Goal: Task Accomplishment & Management: Manage account settings

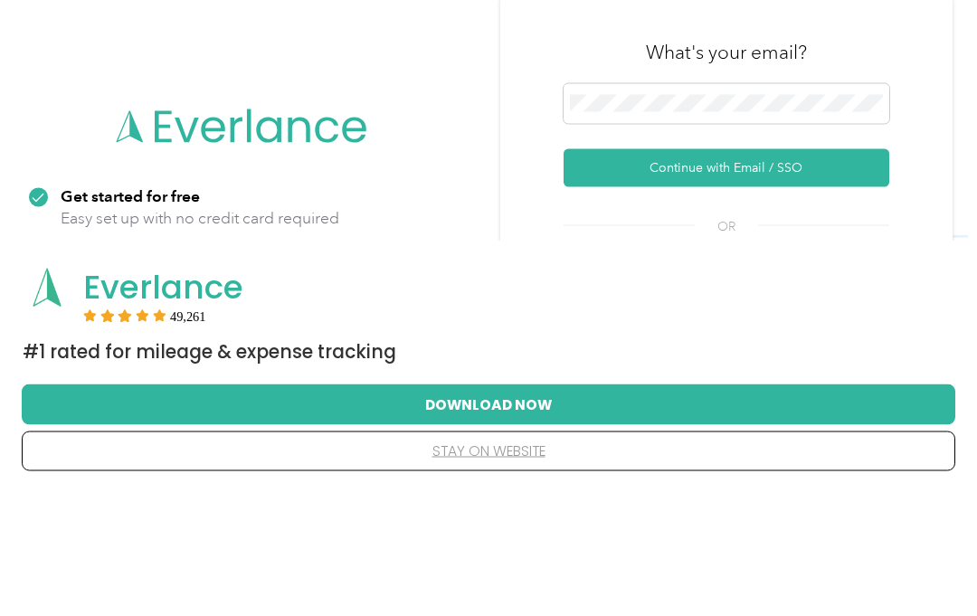
scroll to position [125, 0]
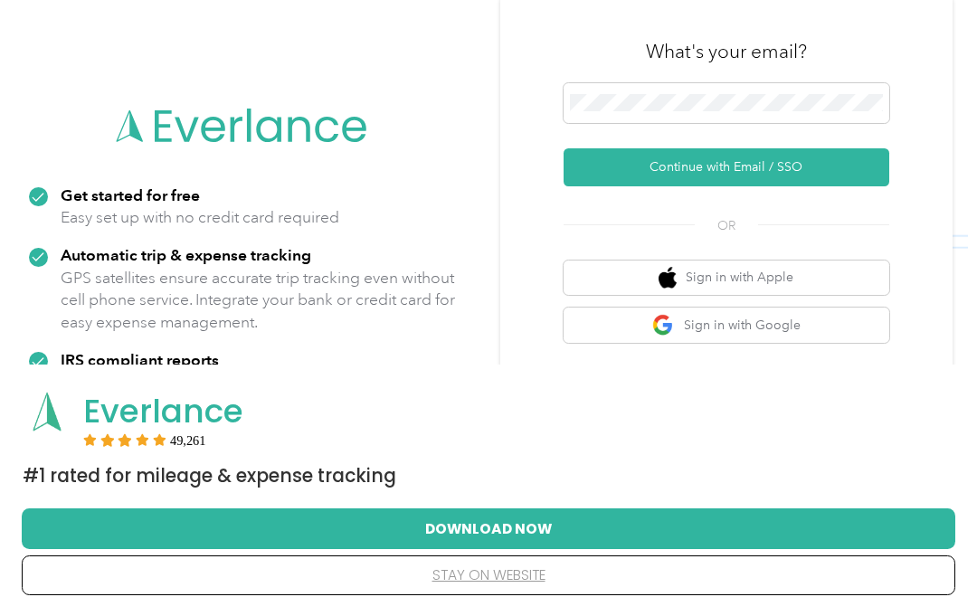
click at [815, 165] on button "Continue with Email / SSO" at bounding box center [727, 167] width 326 height 38
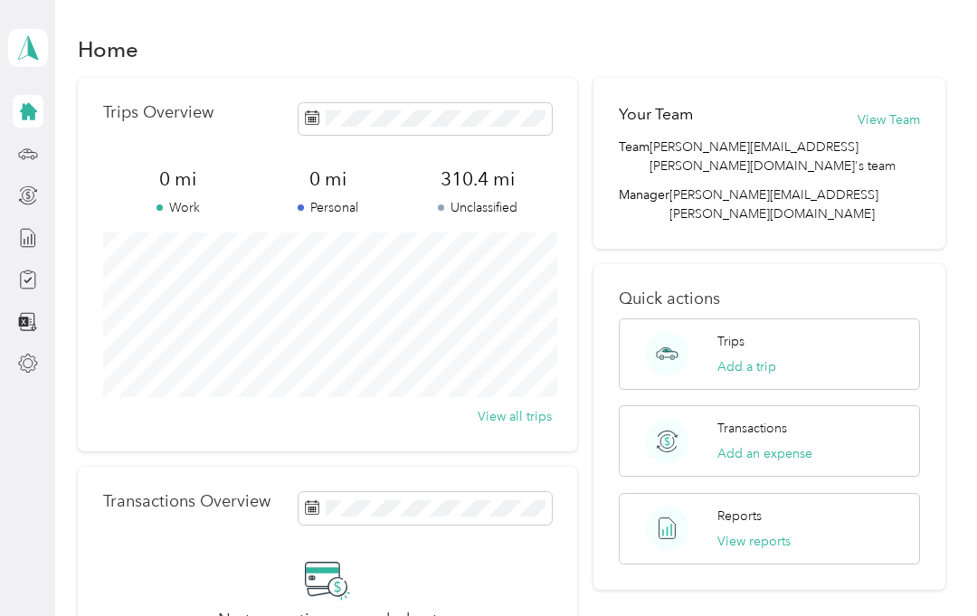
scroll to position [1, 0]
click at [485, 182] on span "310.4 mi" at bounding box center [478, 179] width 150 height 25
click at [33, 359] on icon at bounding box center [28, 364] width 20 height 20
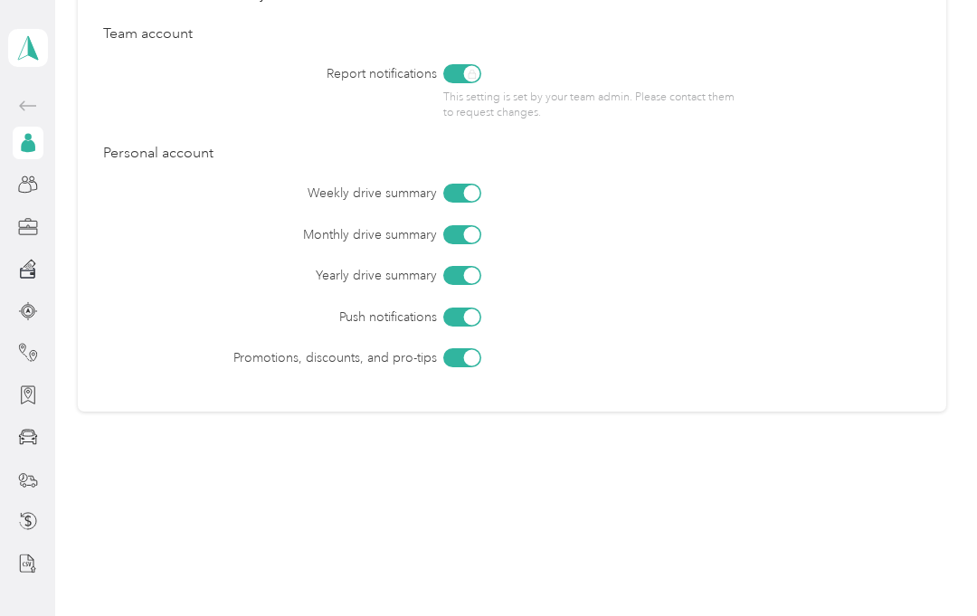
scroll to position [843, 0]
click at [8, 100] on div "[PERSON_NAME] Personal dashboard" at bounding box center [28, 290] width 40 height 580
click at [14, 54] on icon at bounding box center [27, 47] width 27 height 25
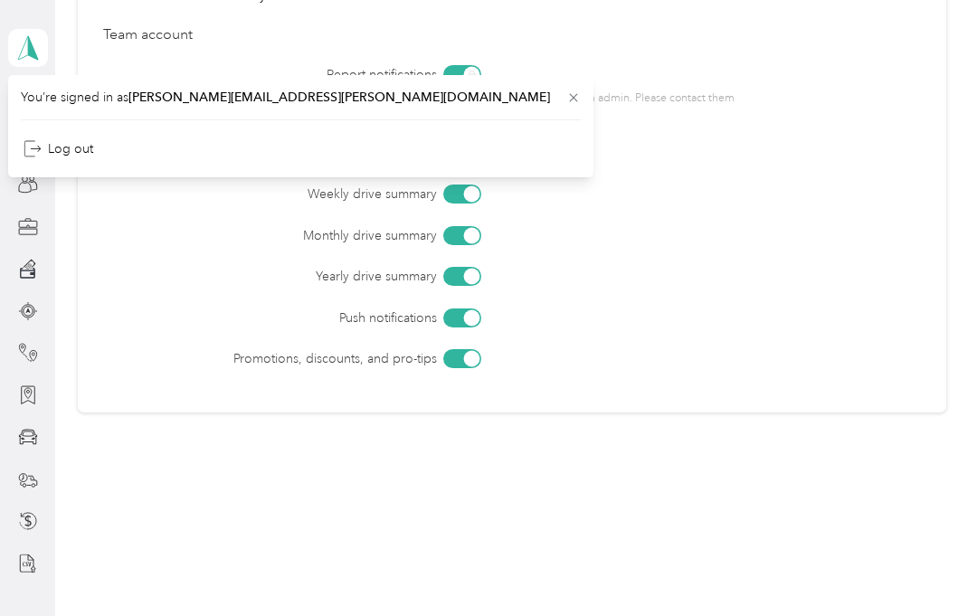
click at [166, 278] on div "Weekly drive summary Monthly drive summary Yearly drive summary Push notificati…" at bounding box center [512, 277] width 818 height 184
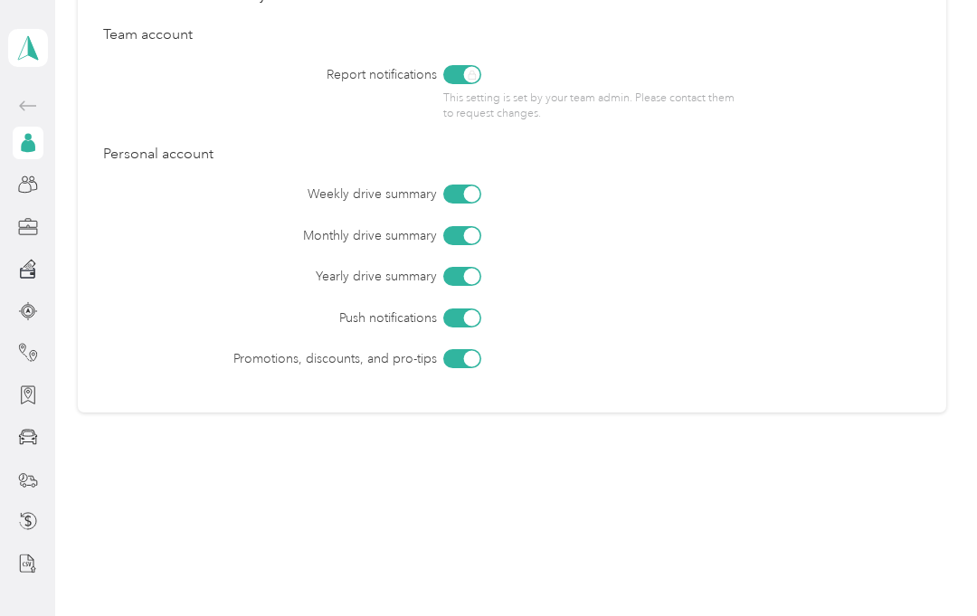
click at [18, 151] on icon at bounding box center [28, 143] width 20 height 20
click at [8, 225] on div "[PERSON_NAME] Personal dashboard" at bounding box center [28, 290] width 40 height 580
click at [13, 309] on div at bounding box center [28, 311] width 31 height 33
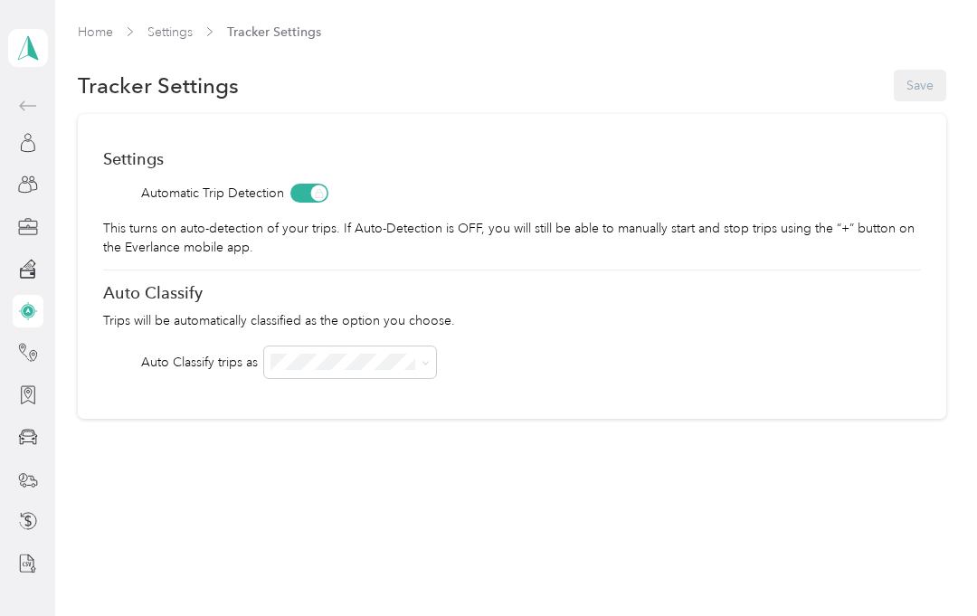
click at [13, 399] on div at bounding box center [28, 395] width 31 height 33
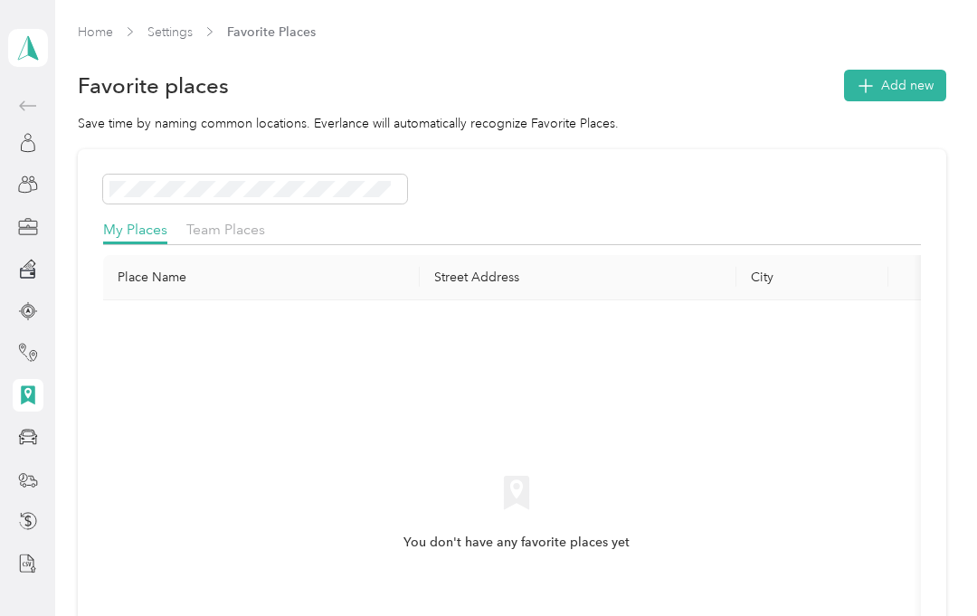
click at [13, 478] on div at bounding box center [28, 479] width 31 height 33
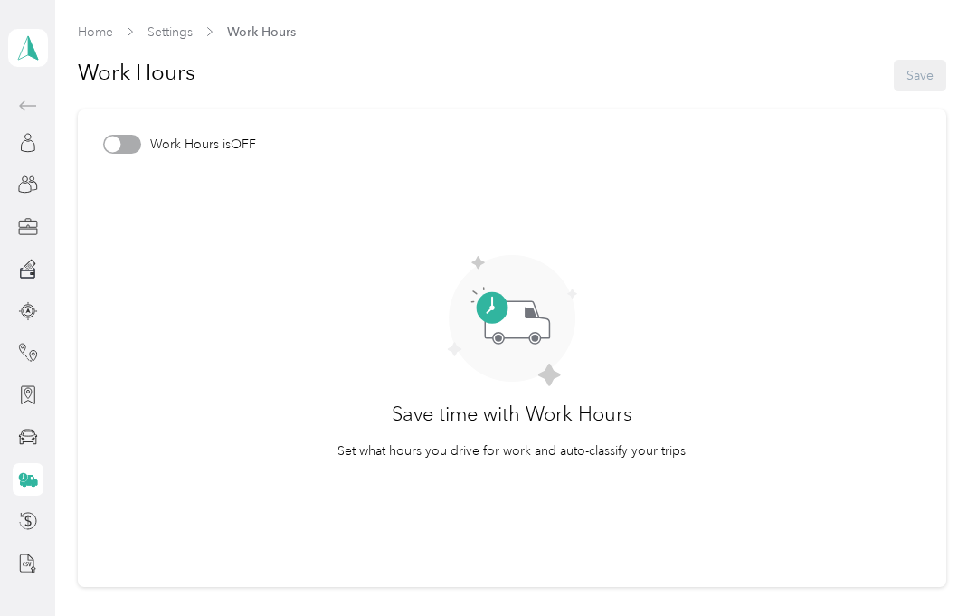
click at [119, 149] on div at bounding box center [112, 145] width 16 height 16
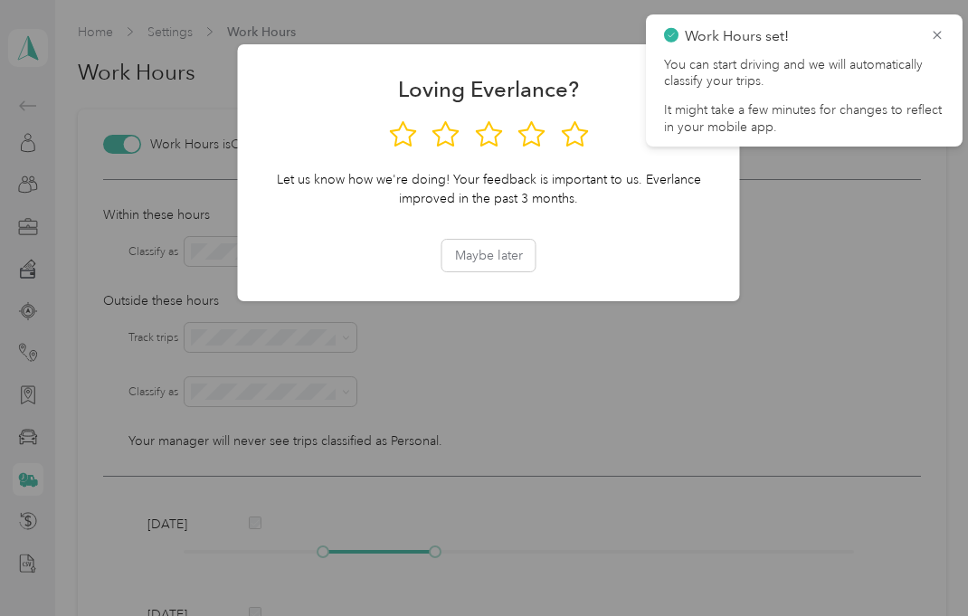
click at [507, 270] on button "Maybe later" at bounding box center [489, 256] width 93 height 32
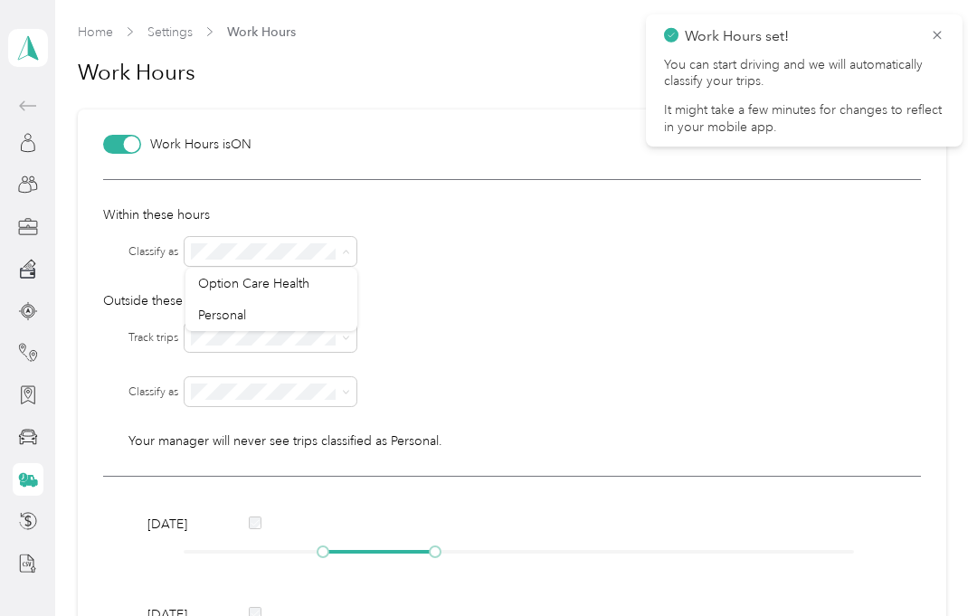
click at [327, 280] on div "Option Care Health" at bounding box center [271, 283] width 147 height 19
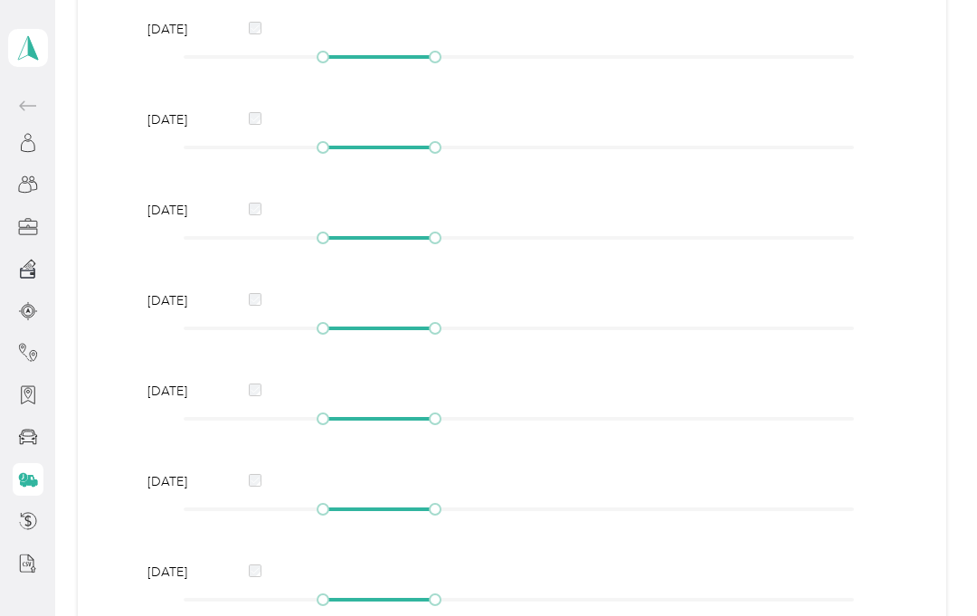
scroll to position [172, 0]
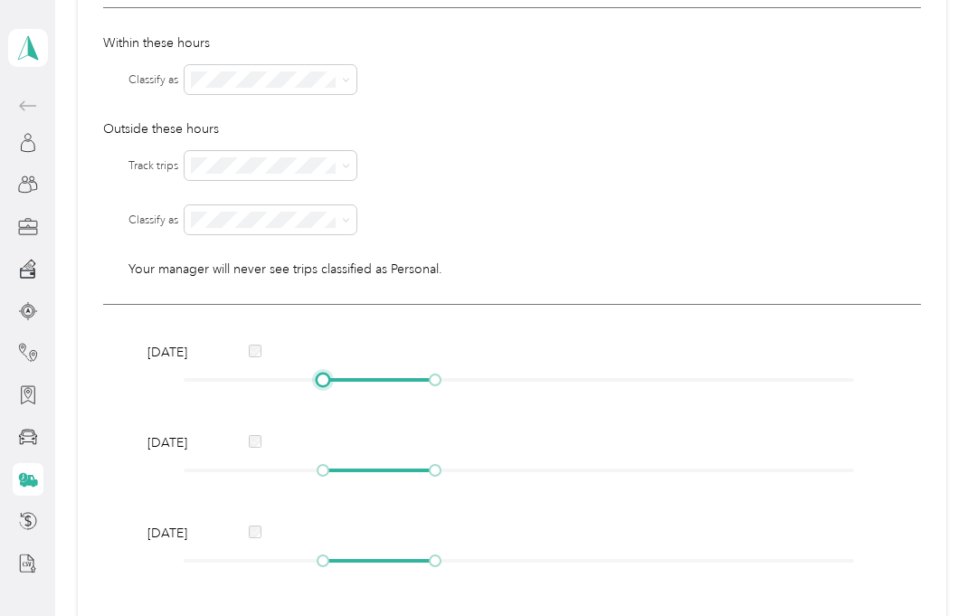
click at [328, 385] on div at bounding box center [323, 380] width 9 height 9
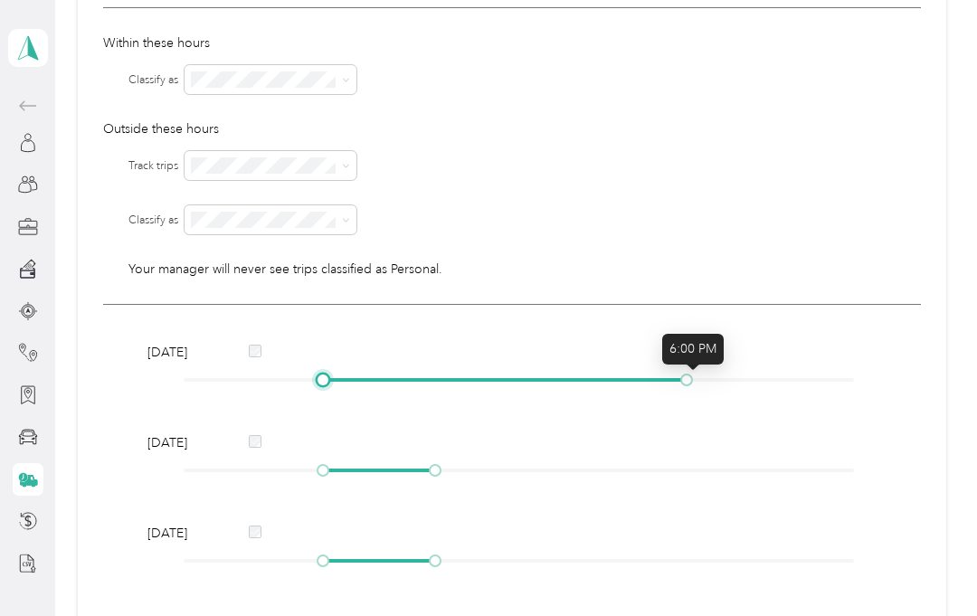
click at [345, 379] on div at bounding box center [519, 380] width 671 height 11
click at [342, 379] on div at bounding box center [337, 380] width 9 height 9
click at [384, 385] on div at bounding box center [379, 380] width 9 height 9
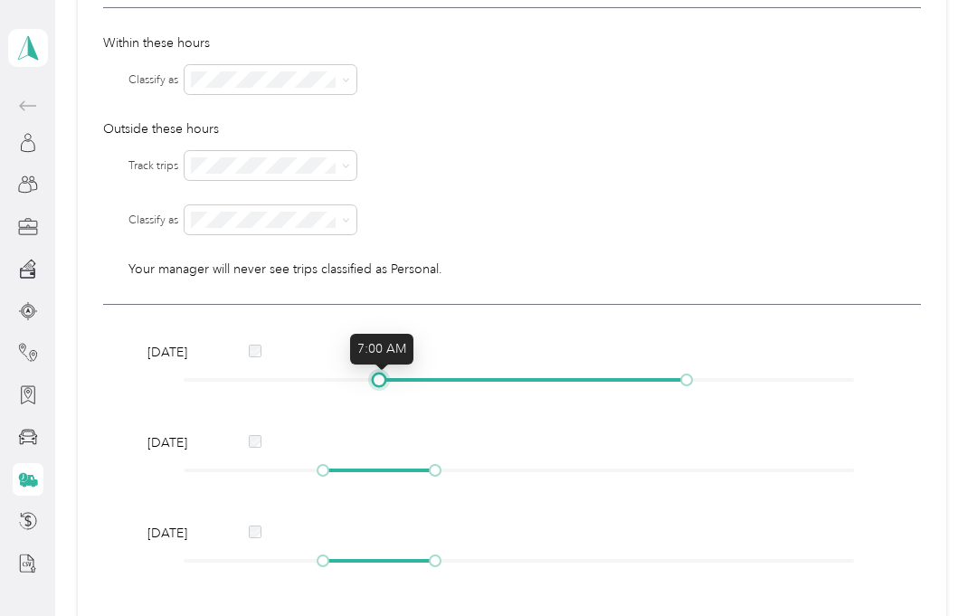
click at [384, 376] on div at bounding box center [379, 380] width 9 height 9
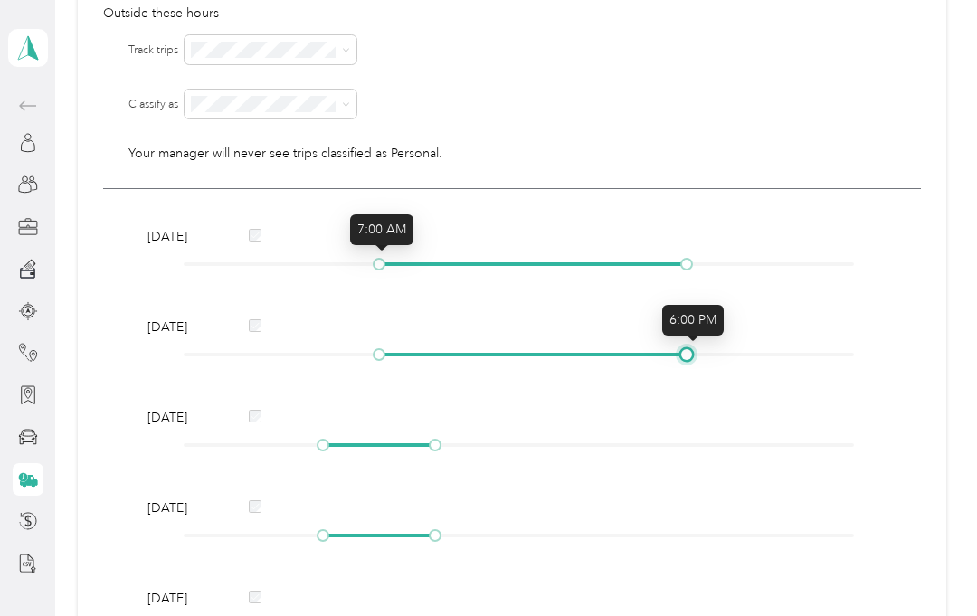
scroll to position [296, 0]
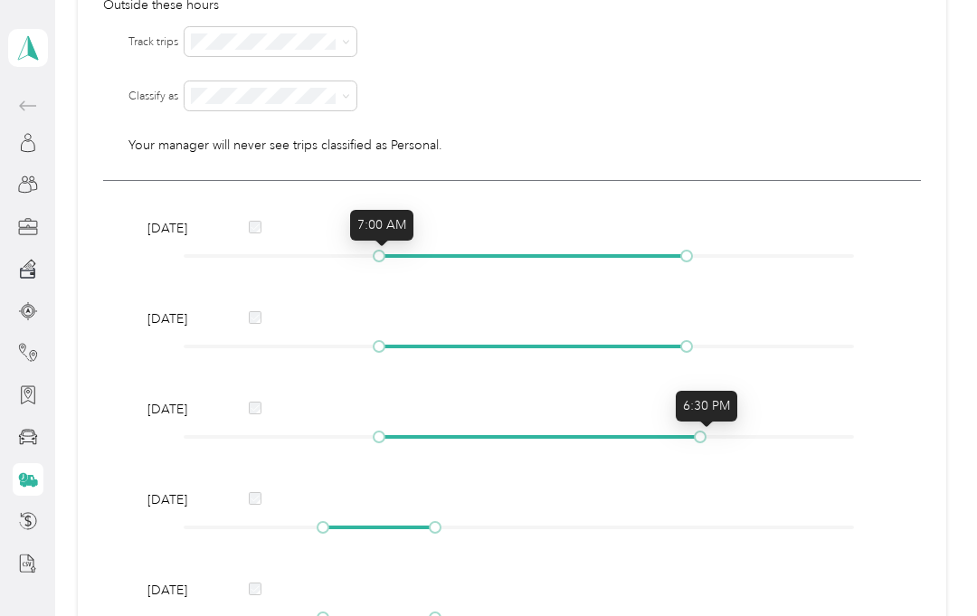
click at [391, 429] on div "[DATE]" at bounding box center [512, 426] width 742 height 52
click at [391, 431] on div "[DATE]" at bounding box center [512, 426] width 742 height 52
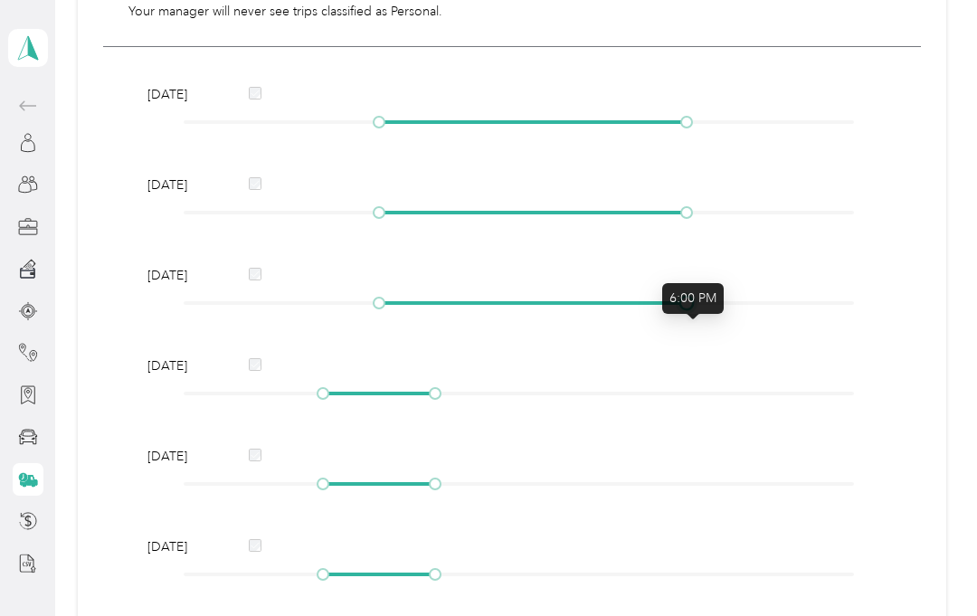
scroll to position [456, 0]
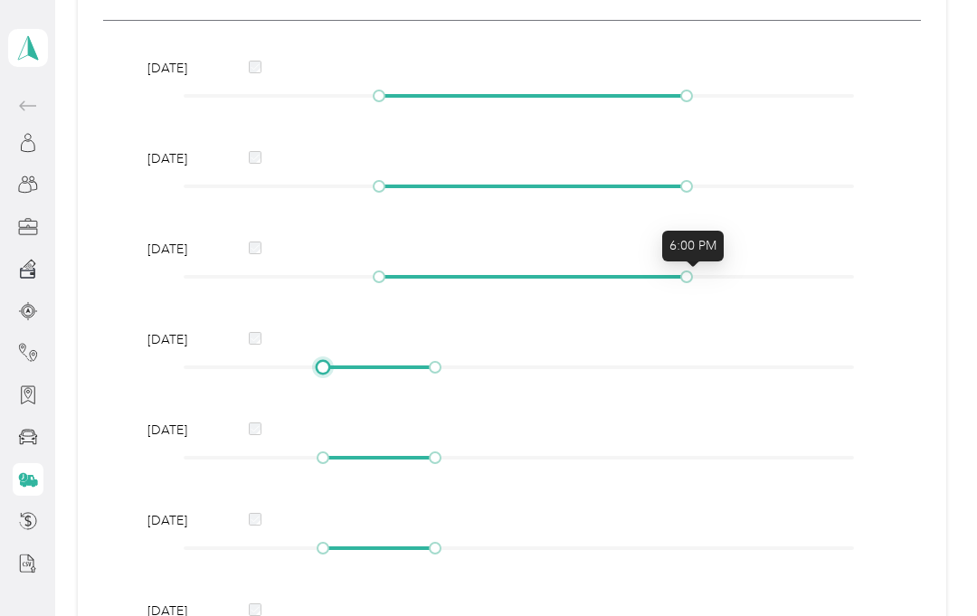
click at [328, 365] on div at bounding box center [323, 367] width 9 height 9
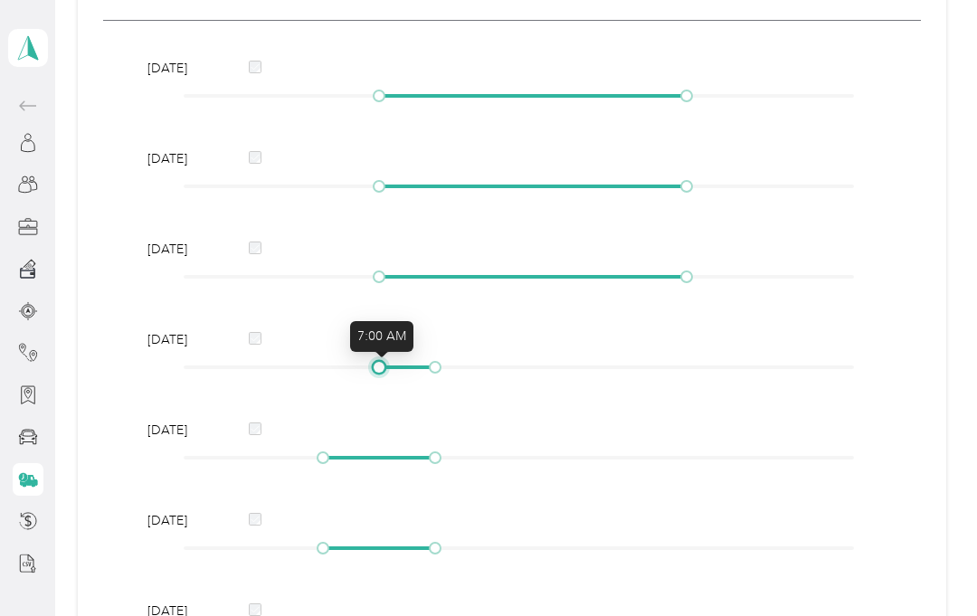
click at [378, 372] on div at bounding box center [379, 367] width 9 height 9
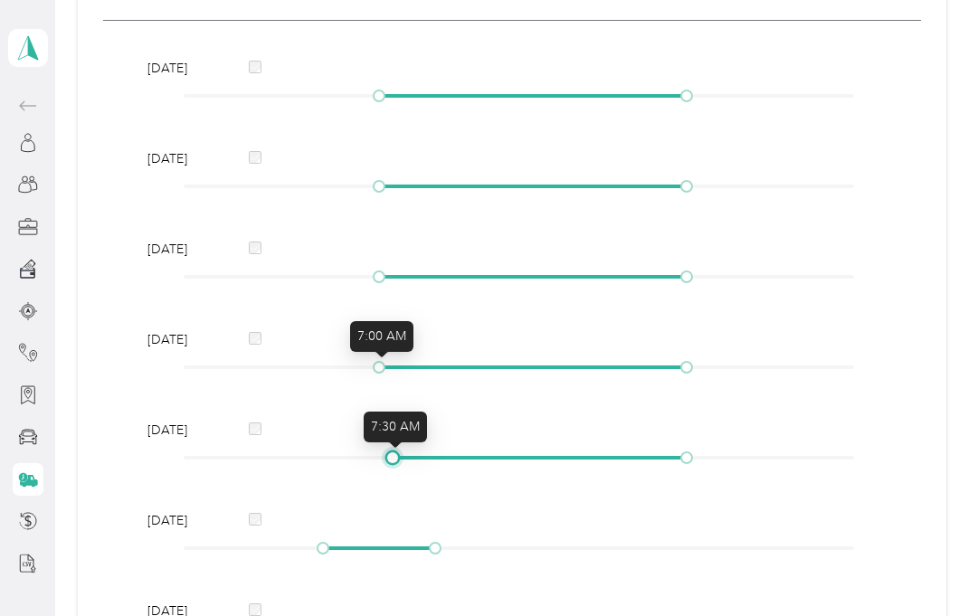
click at [397, 453] on div at bounding box center [392, 457] width 9 height 9
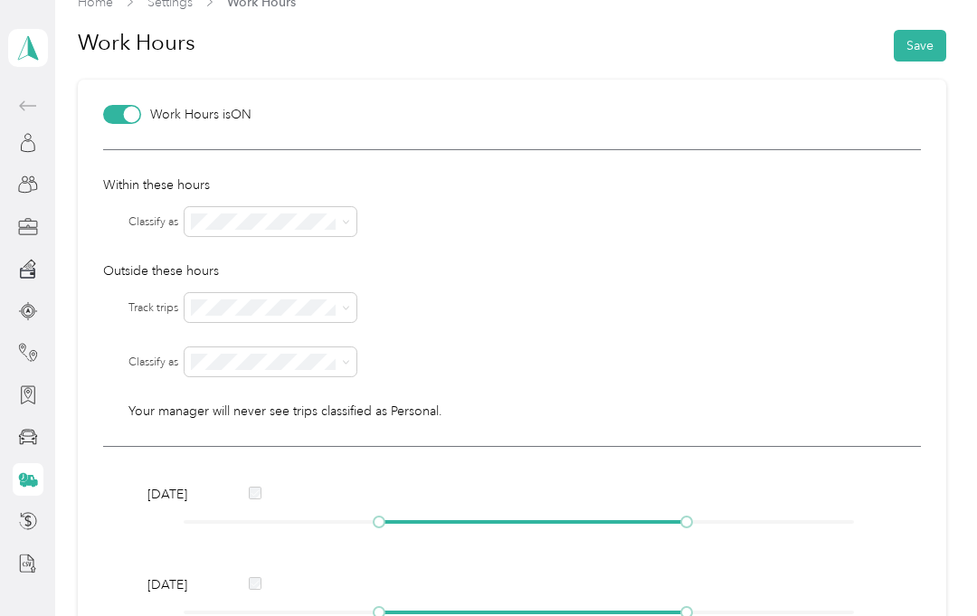
scroll to position [69, 0]
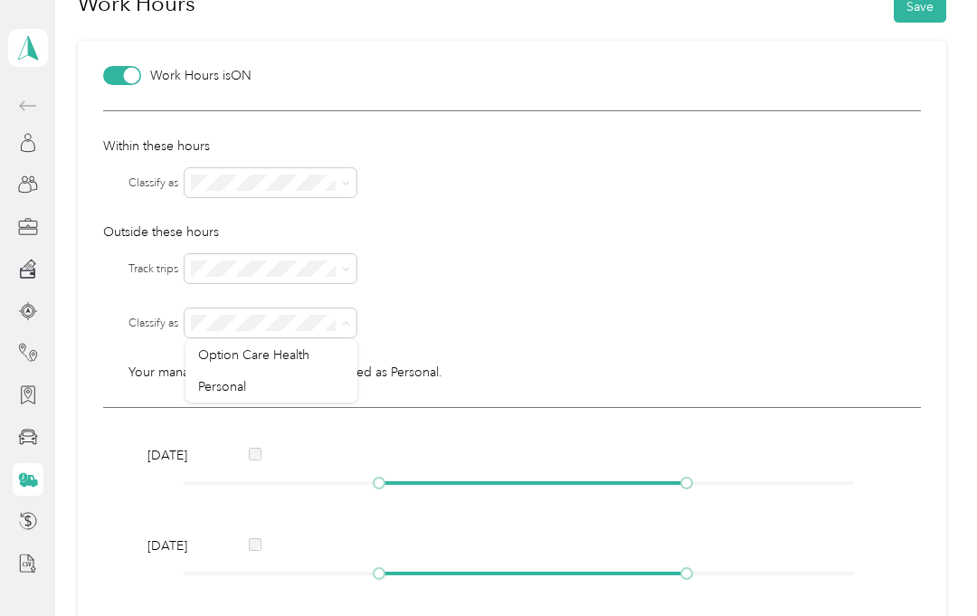
click at [318, 352] on div "Option Care Health" at bounding box center [271, 355] width 147 height 19
click at [332, 309] on span at bounding box center [271, 323] width 172 height 29
click at [291, 321] on li "No" at bounding box center [271, 333] width 172 height 32
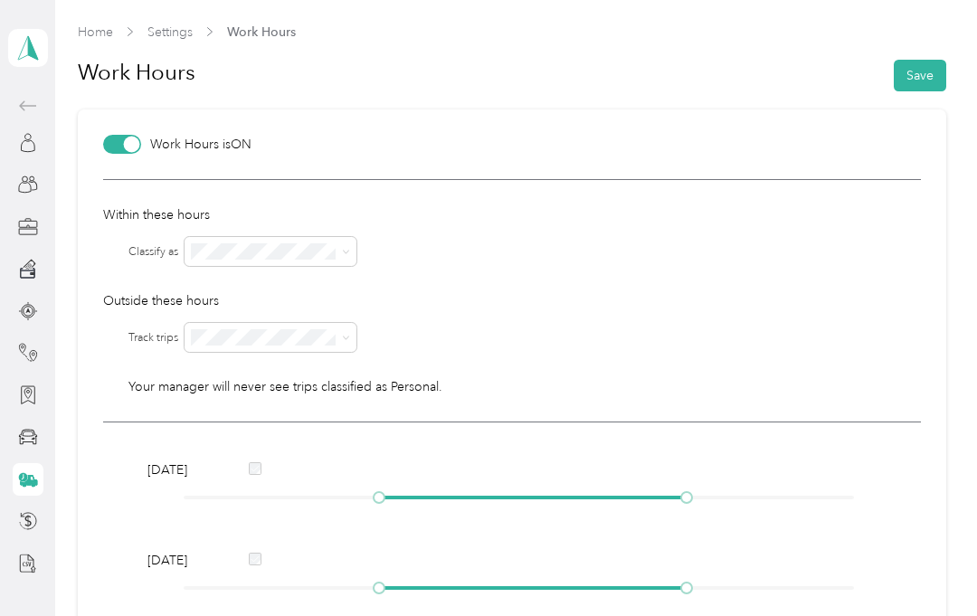
scroll to position [0, 0]
click at [931, 81] on button "Save" at bounding box center [920, 76] width 52 height 32
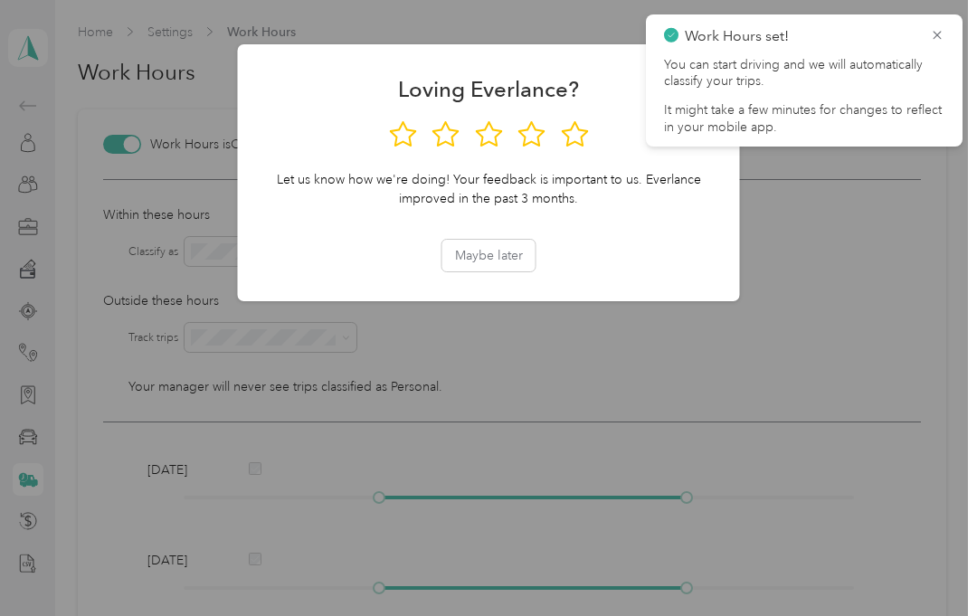
click at [504, 255] on button "Maybe later" at bounding box center [489, 256] width 93 height 32
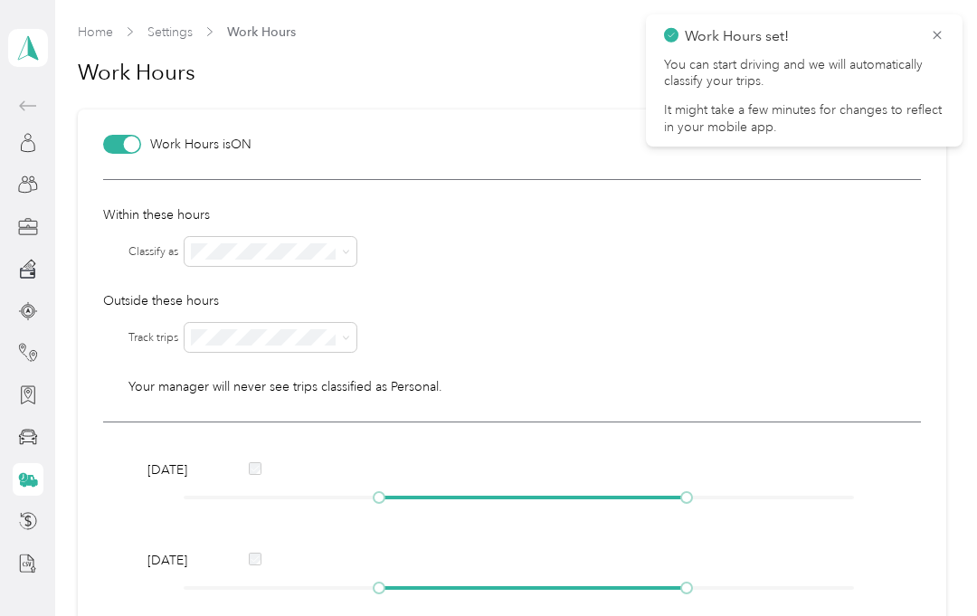
click at [13, 519] on div at bounding box center [28, 521] width 31 height 33
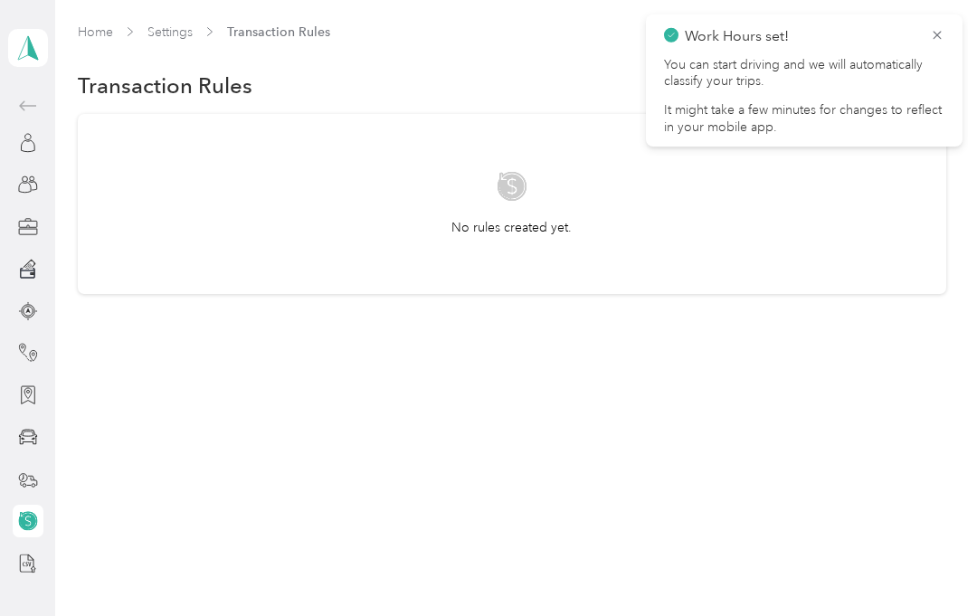
click at [14, 352] on div at bounding box center [28, 353] width 31 height 33
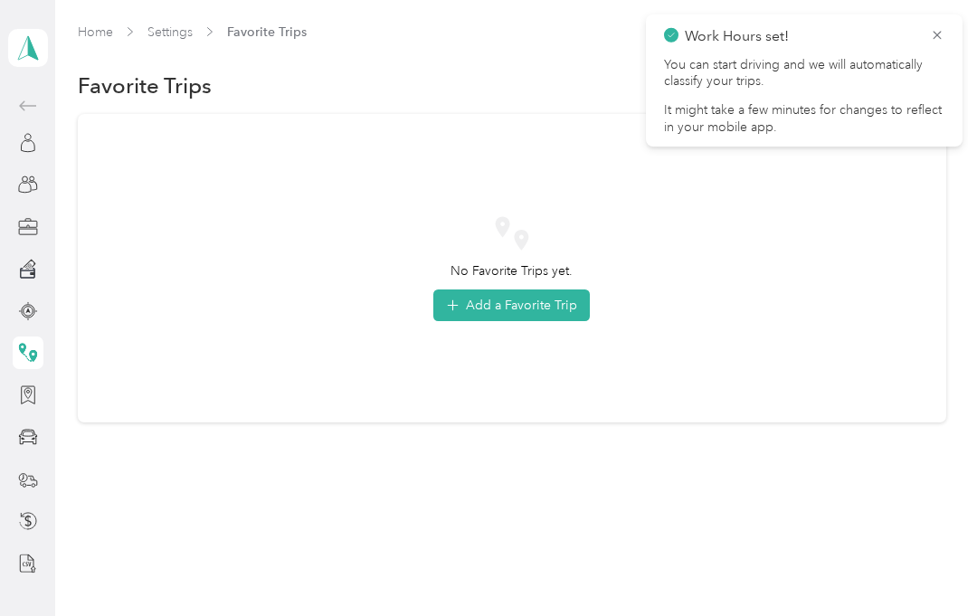
click at [14, 316] on div at bounding box center [28, 311] width 31 height 33
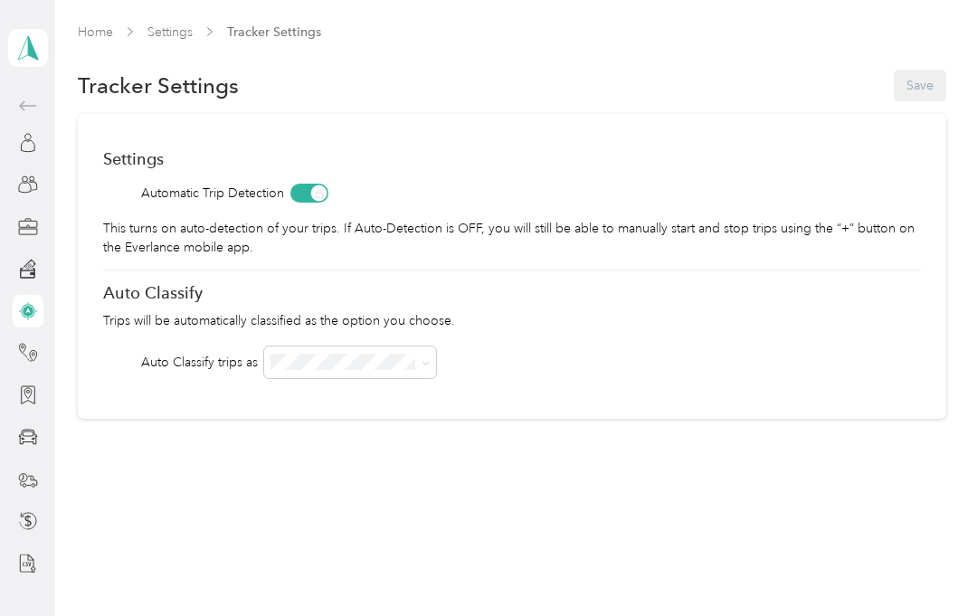
click at [8, 229] on div "[PERSON_NAME] Personal dashboard" at bounding box center [28, 290] width 40 height 580
click at [19, 267] on icon at bounding box center [28, 269] width 20 height 20
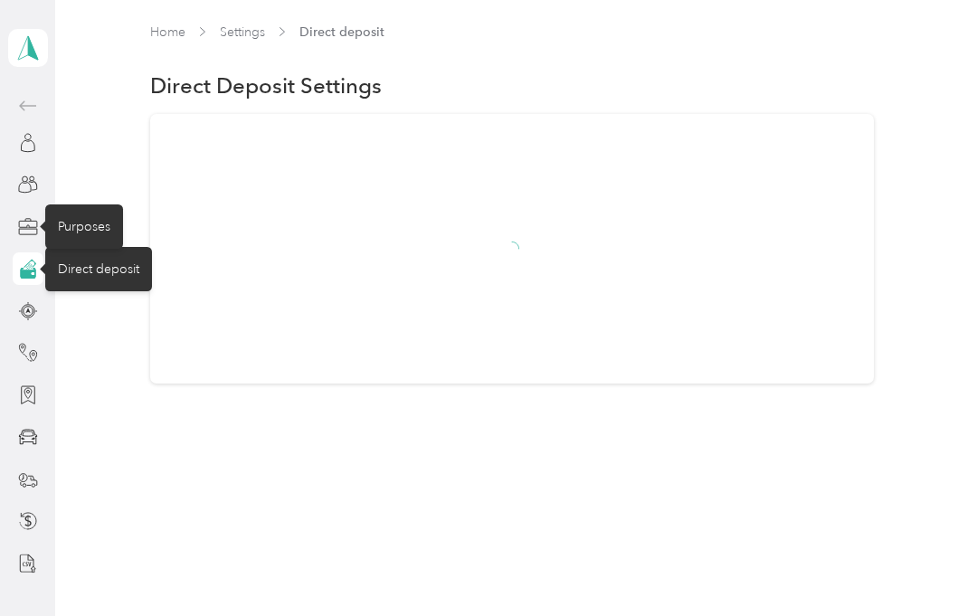
click at [21, 220] on icon at bounding box center [28, 227] width 20 height 20
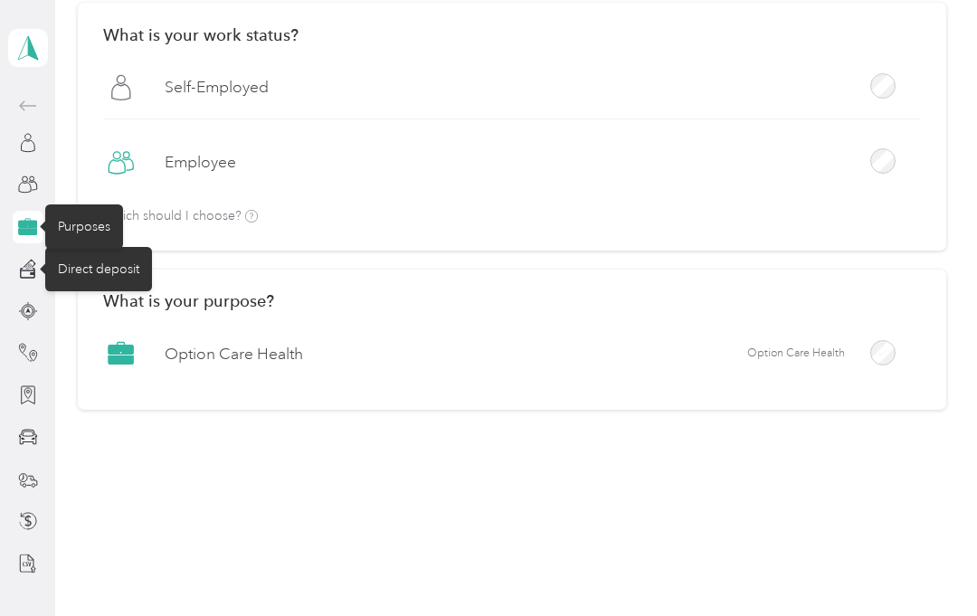
scroll to position [111, 0]
click at [25, 191] on icon at bounding box center [28, 185] width 20 height 20
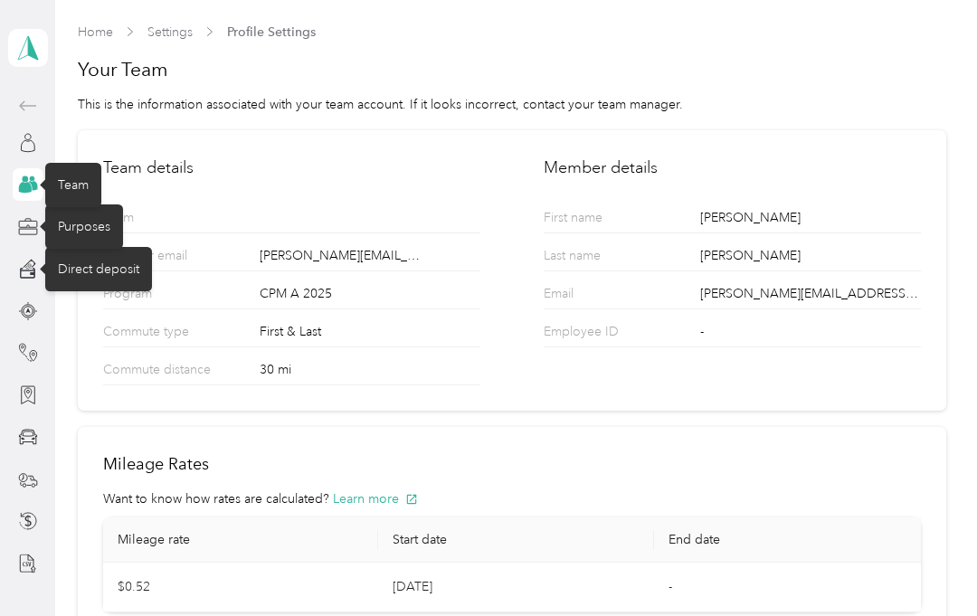
click at [8, 157] on div "[PERSON_NAME] Personal dashboard" at bounding box center [28, 290] width 40 height 580
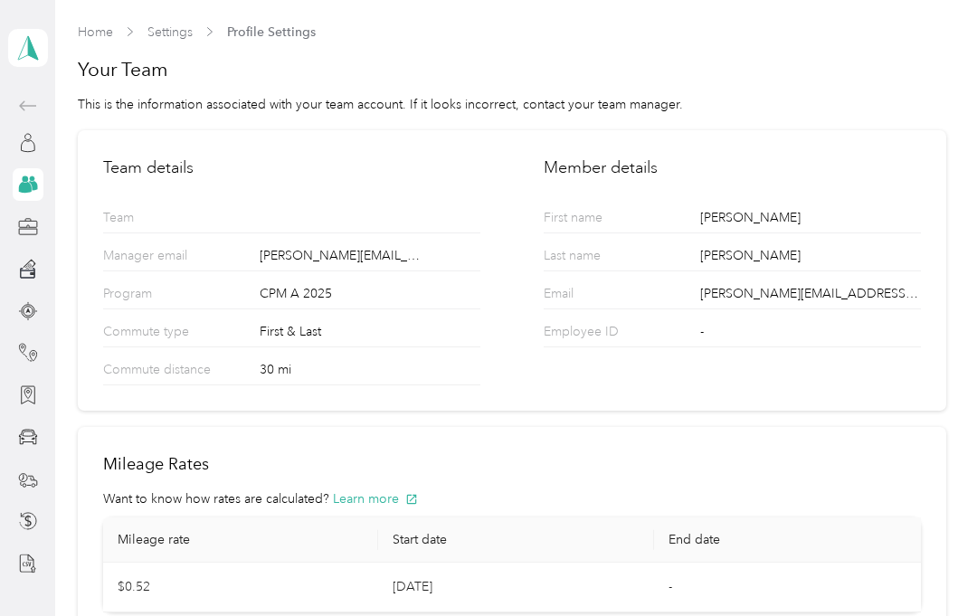
click at [8, 157] on div "[PERSON_NAME] Personal dashboard" at bounding box center [28, 290] width 40 height 580
click at [29, 150] on icon at bounding box center [28, 143] width 20 height 20
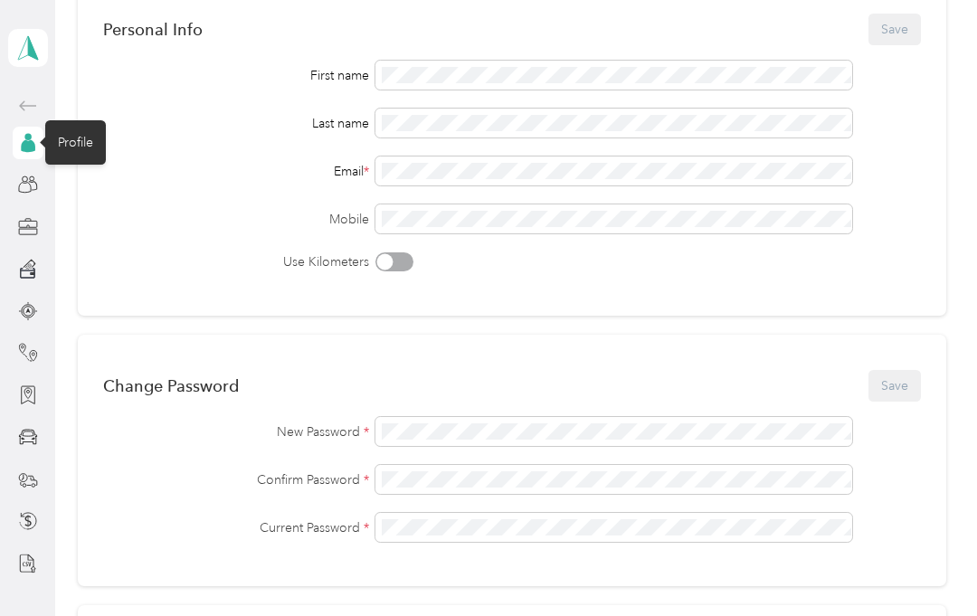
scroll to position [153, 0]
